Goal: Find specific page/section: Find specific page/section

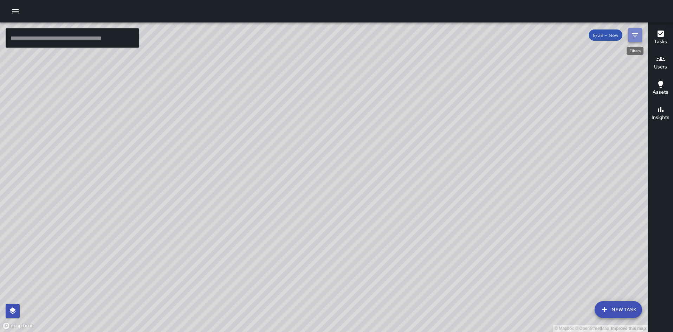
click at [631, 36] on icon "Filters" at bounding box center [634, 35] width 8 height 8
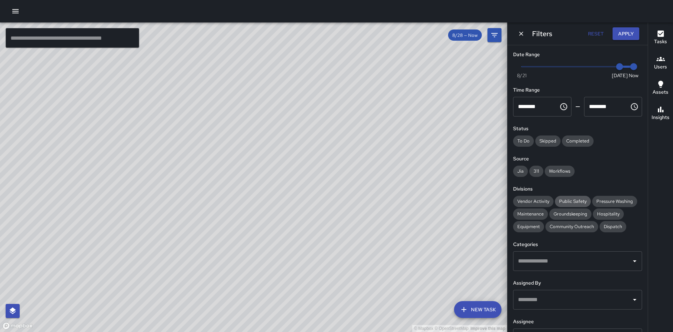
click at [567, 200] on span "Public Safety" at bounding box center [573, 201] width 36 height 6
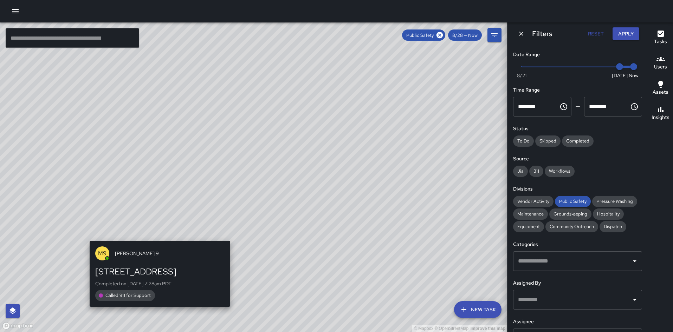
click at [157, 236] on div "© Mapbox © OpenStreetMap Improve this map M9 [PERSON_NAME] 9 1325 Broadway Comp…" at bounding box center [253, 177] width 507 height 310
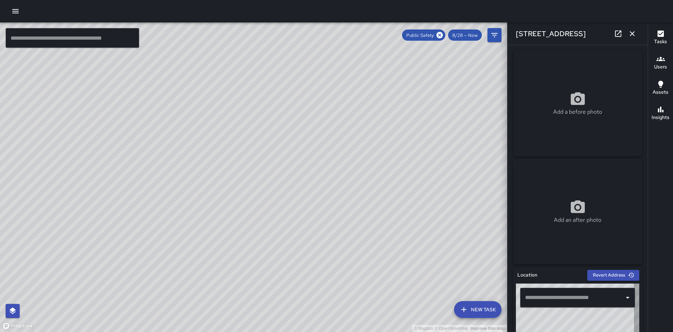
type input "**********"
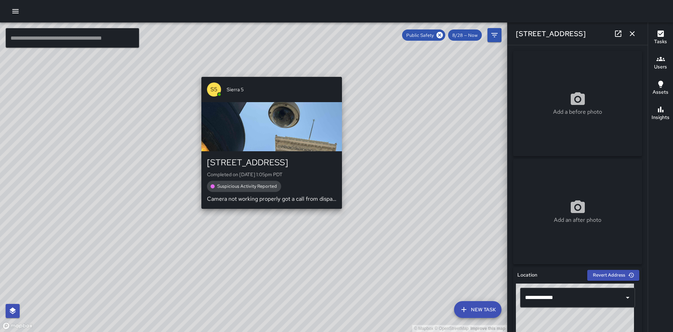
click at [268, 214] on div "© Mapbox © OpenStreetMap Improve this map S5 Sierra 5 1245 Broadway Completed o…" at bounding box center [253, 177] width 507 height 310
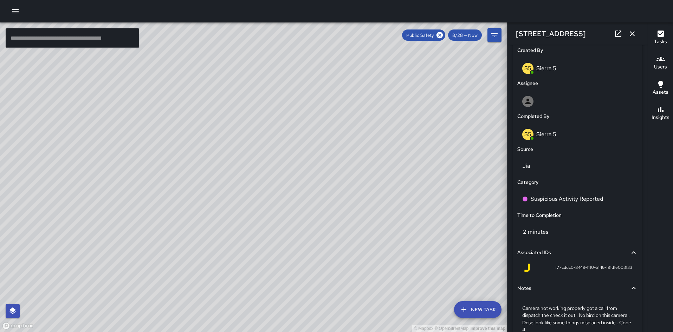
scroll to position [415, 0]
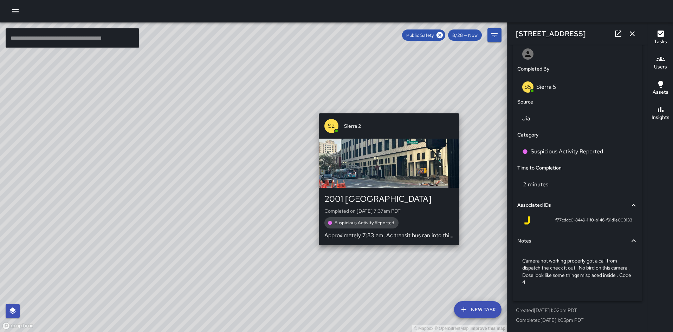
click at [463, 108] on div "© Mapbox © OpenStreetMap Improve this map S2 Sierra 2 2001 Broadway Completed o…" at bounding box center [253, 177] width 507 height 310
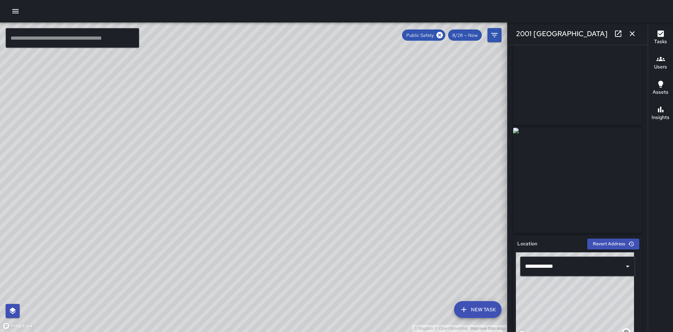
scroll to position [0, 0]
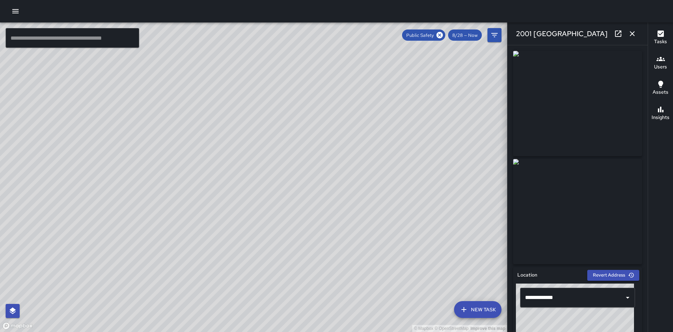
drag, startPoint x: 140, startPoint y: 218, endPoint x: 110, endPoint y: 281, distance: 69.1
click at [110, 281] on div "© Mapbox © OpenStreetMap Improve this map" at bounding box center [253, 177] width 507 height 310
drag, startPoint x: 110, startPoint y: 281, endPoint x: 191, endPoint y: 157, distance: 147.8
click at [191, 157] on div "© Mapbox © OpenStreetMap Improve this map" at bounding box center [253, 177] width 507 height 310
drag, startPoint x: 173, startPoint y: 222, endPoint x: 228, endPoint y: 107, distance: 127.9
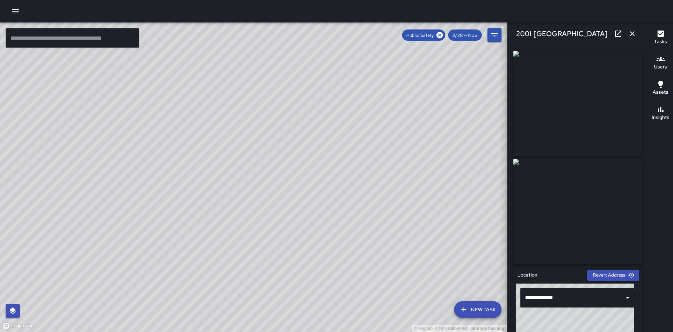
click at [228, 107] on div "© Mapbox © OpenStreetMap Improve this map" at bounding box center [253, 177] width 507 height 310
drag, startPoint x: 140, startPoint y: 266, endPoint x: 183, endPoint y: 177, distance: 99.3
click at [183, 177] on div "© Mapbox © OpenStreetMap Improve this map" at bounding box center [253, 177] width 507 height 310
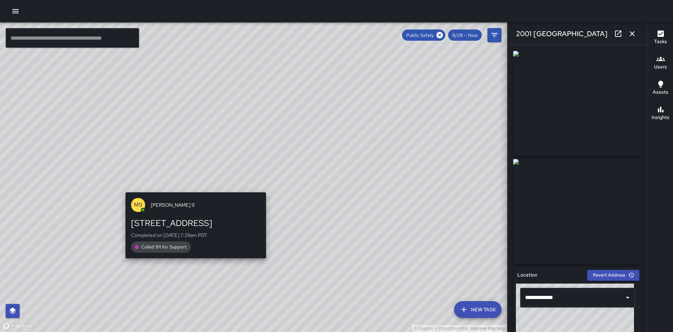
click at [192, 188] on div "© Mapbox © OpenStreetMap Improve this map M9 [PERSON_NAME] 9 1325 Broadway Comp…" at bounding box center [253, 177] width 507 height 310
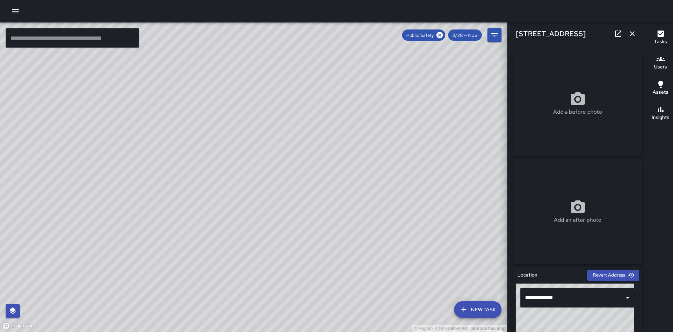
scroll to position [394, 0]
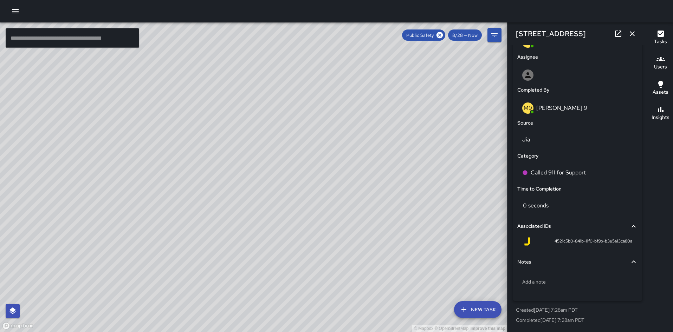
drag, startPoint x: 344, startPoint y: 97, endPoint x: 289, endPoint y: 210, distance: 125.2
click at [289, 210] on div "© Mapbox © OpenStreetMap Improve this map" at bounding box center [253, 177] width 507 height 310
drag, startPoint x: 363, startPoint y: 99, endPoint x: 320, endPoint y: 183, distance: 94.1
click at [320, 183] on div "© Mapbox © OpenStreetMap Improve this map" at bounding box center [253, 177] width 507 height 310
drag, startPoint x: 360, startPoint y: 117, endPoint x: 326, endPoint y: 194, distance: 84.6
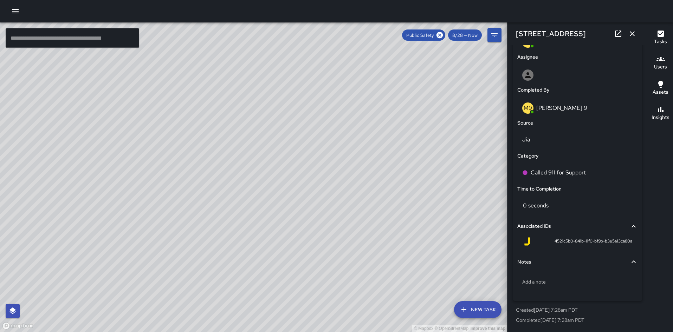
click at [326, 194] on div "© Mapbox © OpenStreetMap Improve this map" at bounding box center [253, 177] width 507 height 310
drag, startPoint x: 361, startPoint y: 126, endPoint x: 289, endPoint y: 216, distance: 115.2
click at [289, 216] on div "© Mapbox © OpenStreetMap Improve this map" at bounding box center [253, 177] width 507 height 310
drag, startPoint x: 344, startPoint y: 113, endPoint x: 321, endPoint y: 189, distance: 79.3
click at [321, 189] on div "© Mapbox © OpenStreetMap Improve this map" at bounding box center [253, 177] width 507 height 310
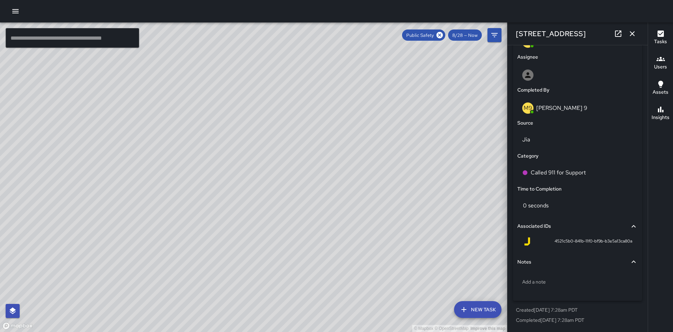
click at [351, 158] on div "© Mapbox © OpenStreetMap Improve this map" at bounding box center [253, 177] width 507 height 310
click at [439, 38] on icon at bounding box center [440, 35] width 8 height 8
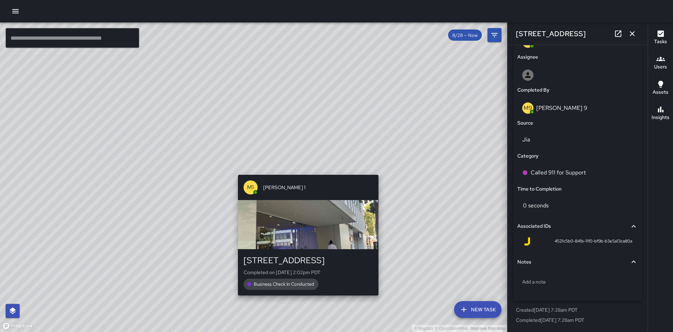
click at [303, 168] on div "© Mapbox © OpenStreetMap Improve this map M1 [PERSON_NAME] [STREET_ADDRESS] Com…" at bounding box center [253, 177] width 507 height 310
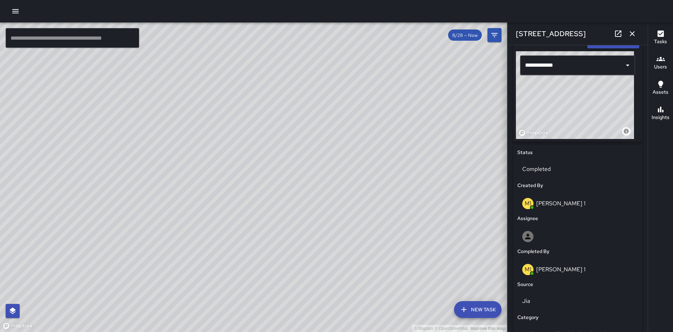
scroll to position [0, 0]
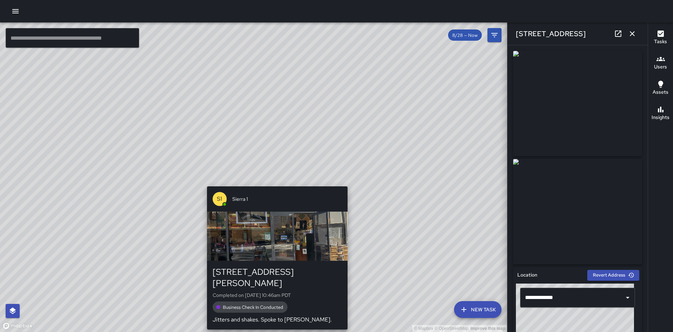
click at [275, 184] on div "S1 Sierra 1 [STREET_ADDRESS][PERSON_NAME] Completed on [DATE] 10:46am PDT Busin…" at bounding box center [277, 258] width 146 height 149
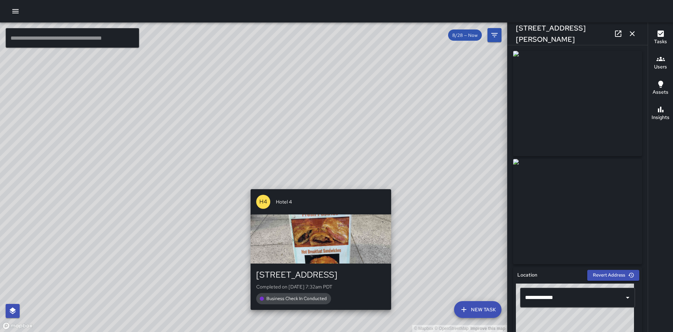
click at [311, 181] on div "© Mapbox © OpenStreetMap Improve this map H4 Hotel [STREET_ADDRESS] Completed o…" at bounding box center [253, 177] width 507 height 310
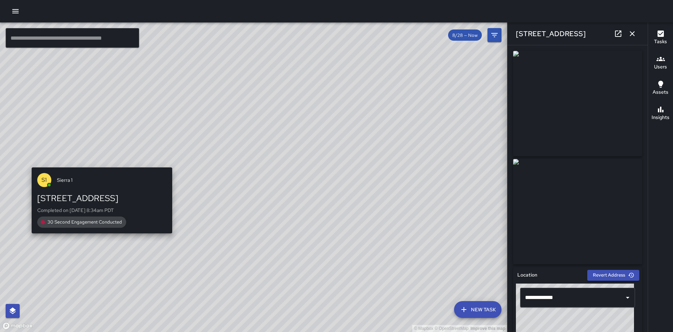
click at [31, 165] on div "S1 Sierra 1 [STREET_ADDRESS] Completed on [DATE] 8:34am PDT 30 Second Engagemen…" at bounding box center [102, 201] width 146 height 72
